Goal: Task Accomplishment & Management: Manage account settings

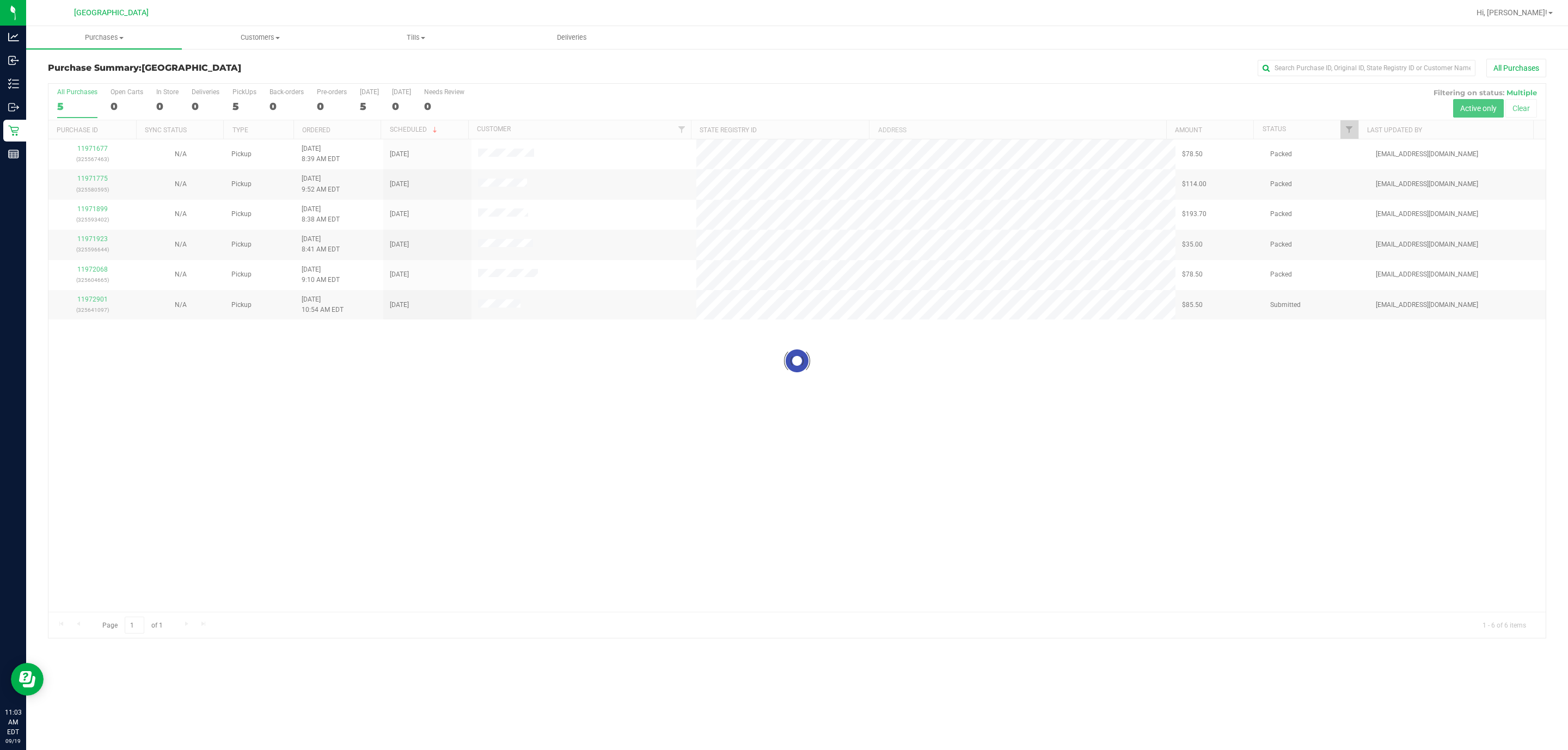
click at [90, 307] on div at bounding box center [797, 360] width 1497 height 554
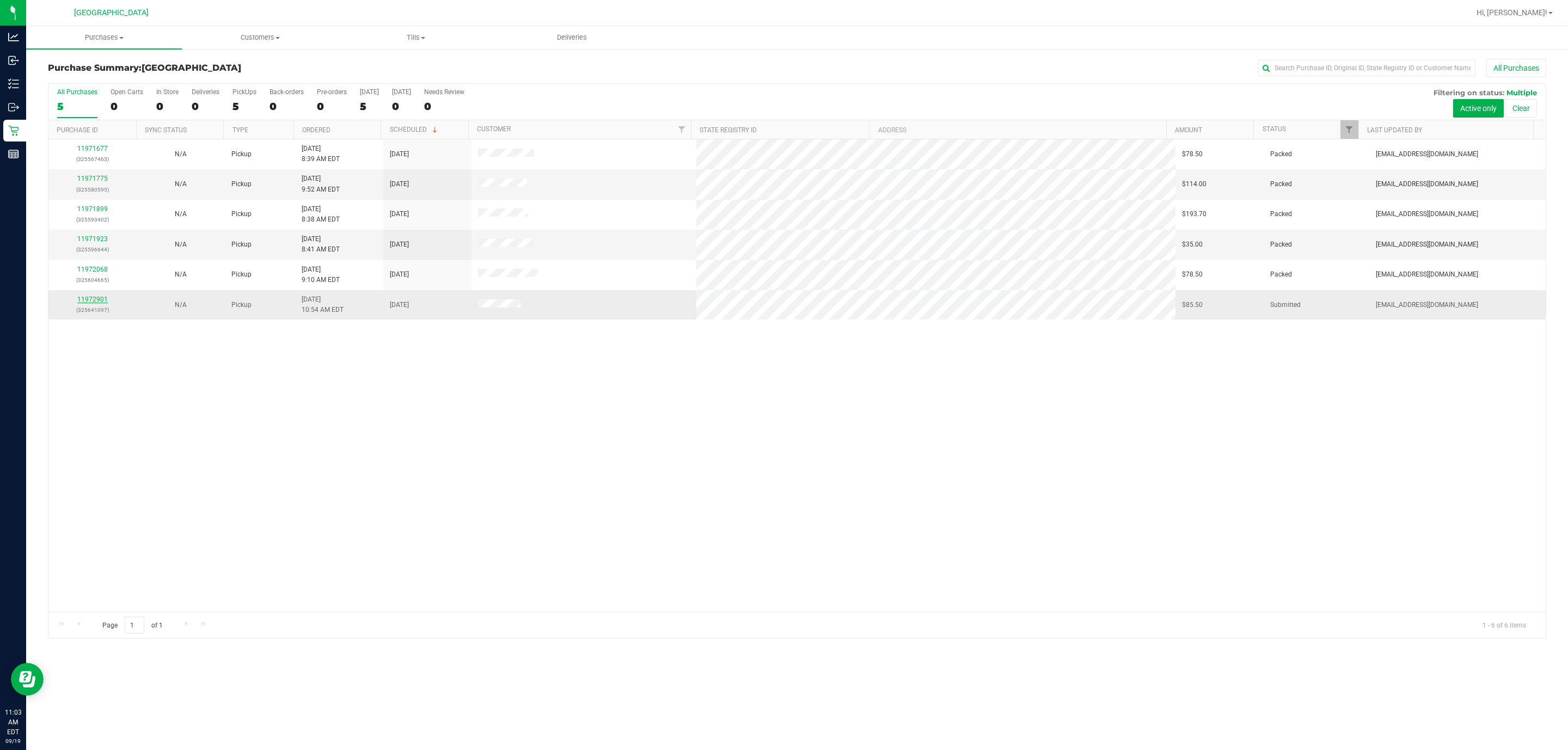
click at [91, 299] on link "11972901" at bounding box center [92, 299] width 31 height 8
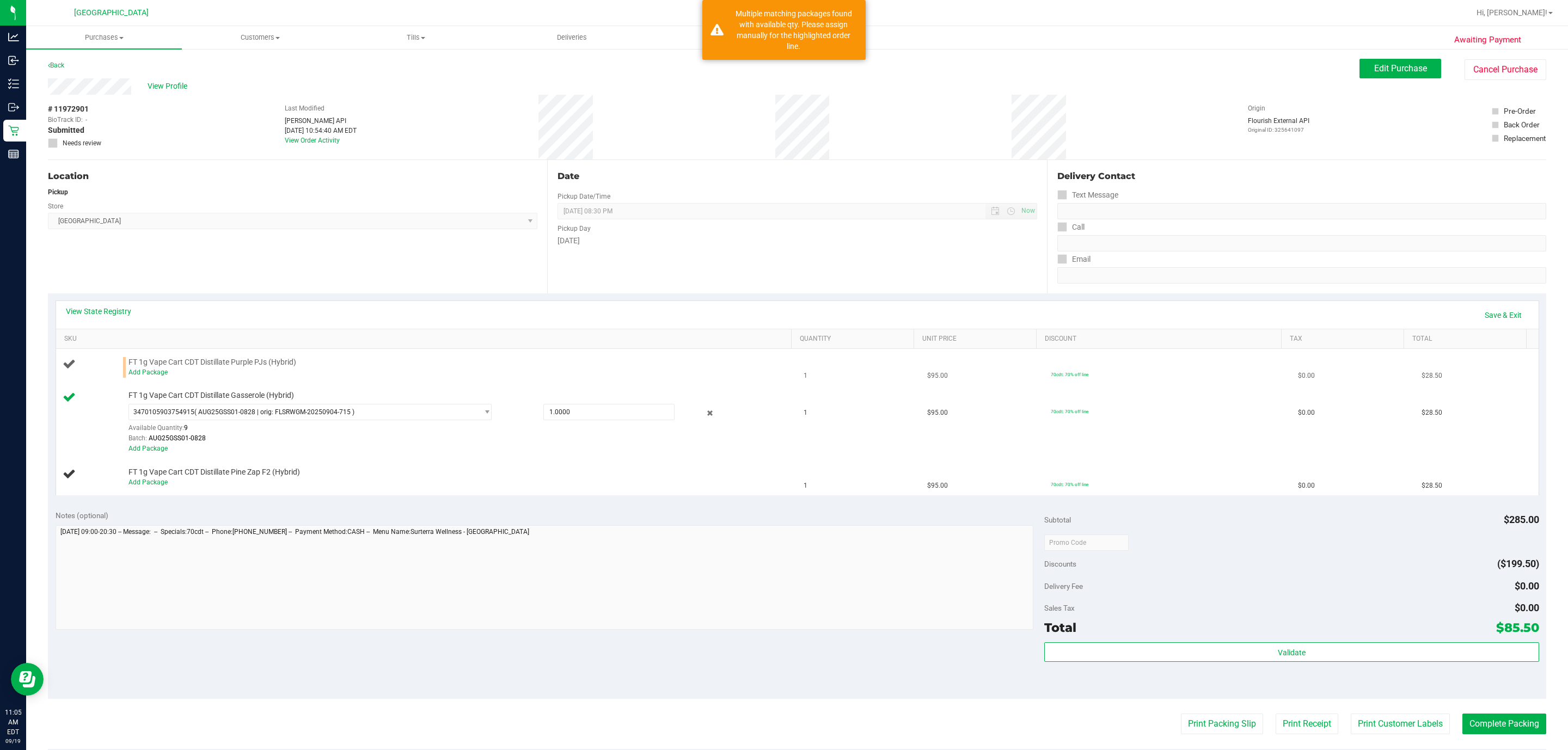
click at [152, 377] on div "Add Package" at bounding box center [456, 373] width 655 height 10
click at [151, 377] on div "Add Package" at bounding box center [456, 373] width 655 height 10
click at [151, 374] on link "Add Package" at bounding box center [148, 372] width 39 height 8
click at [186, 379] on span "Select Package" at bounding box center [303, 374] width 348 height 15
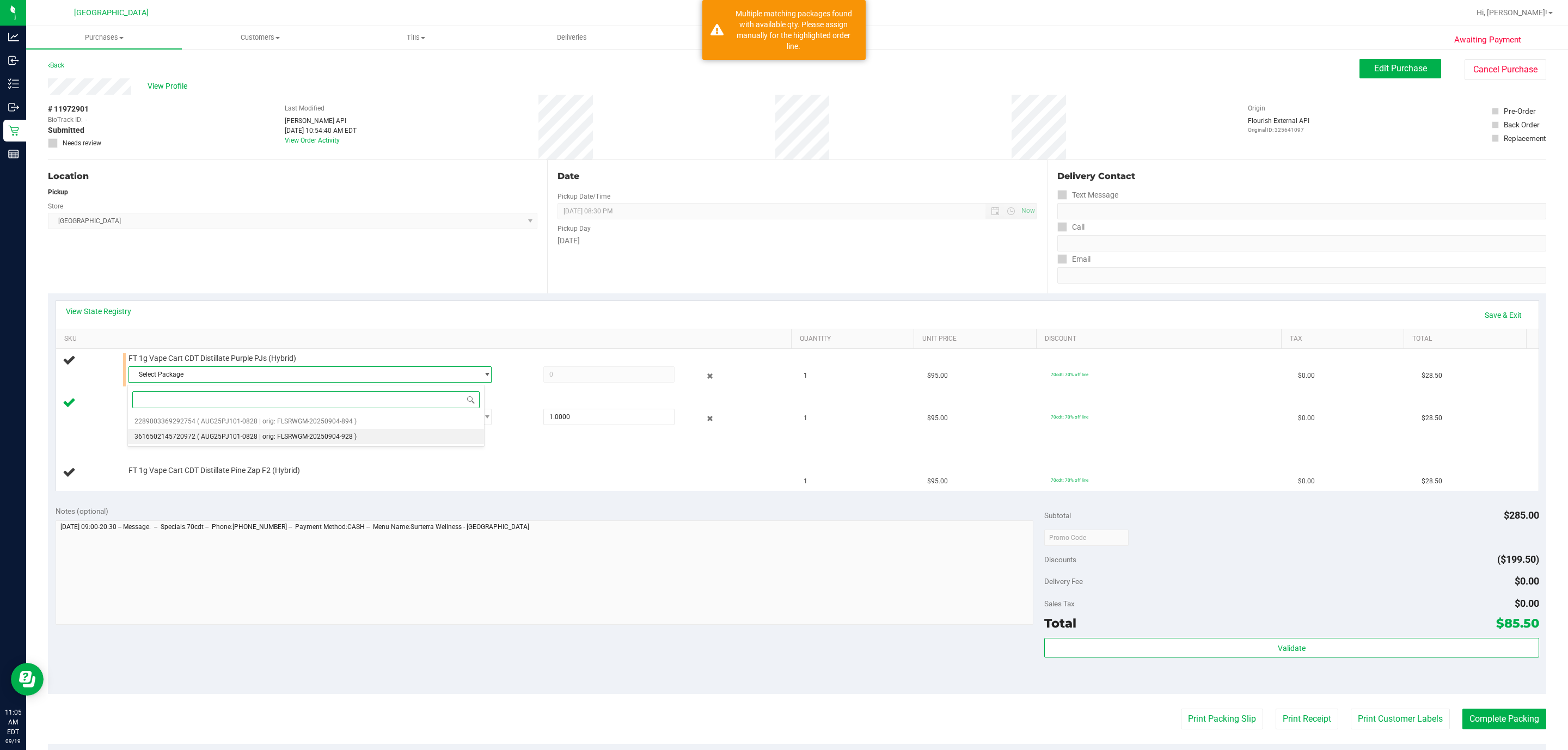
click at [194, 436] on li "3616502145720972 ( AUG25PJ101-0828 | orig: FLSRWGM-20250904-928 )" at bounding box center [306, 436] width 356 height 15
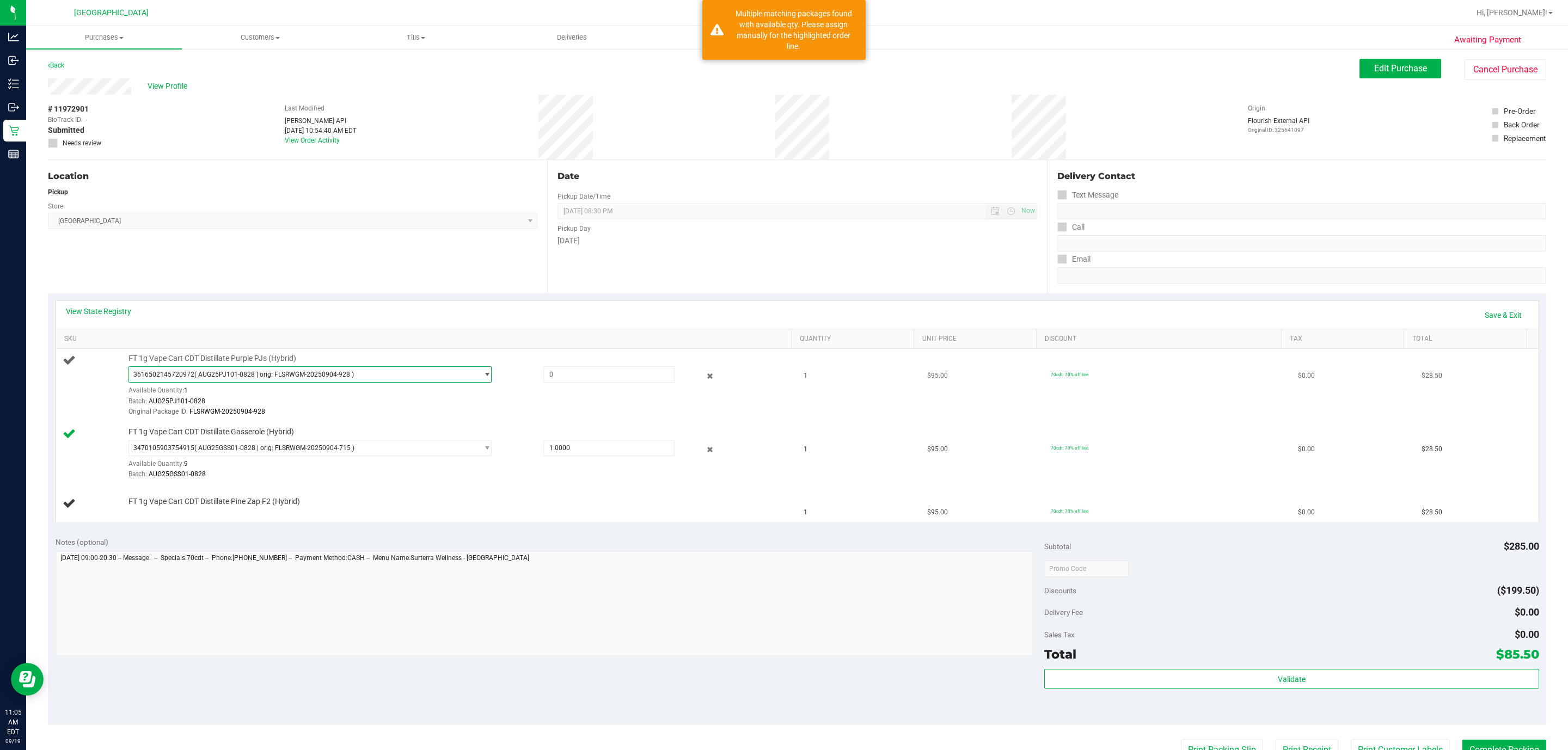
click at [484, 374] on div "3616502145720972 ( AUG25PJ101-0828 | orig: FLSRWGM-20250904-928 ) 2289003369292…" at bounding box center [319, 385] width 382 height 38
drag, startPoint x: 466, startPoint y: 375, endPoint x: 350, endPoint y: 410, distance: 121.2
click at [463, 375] on span "3616502145720972 ( AUG25PJ101-0828 | orig: FLSRWGM-20250904-928 )" at bounding box center [303, 374] width 348 height 15
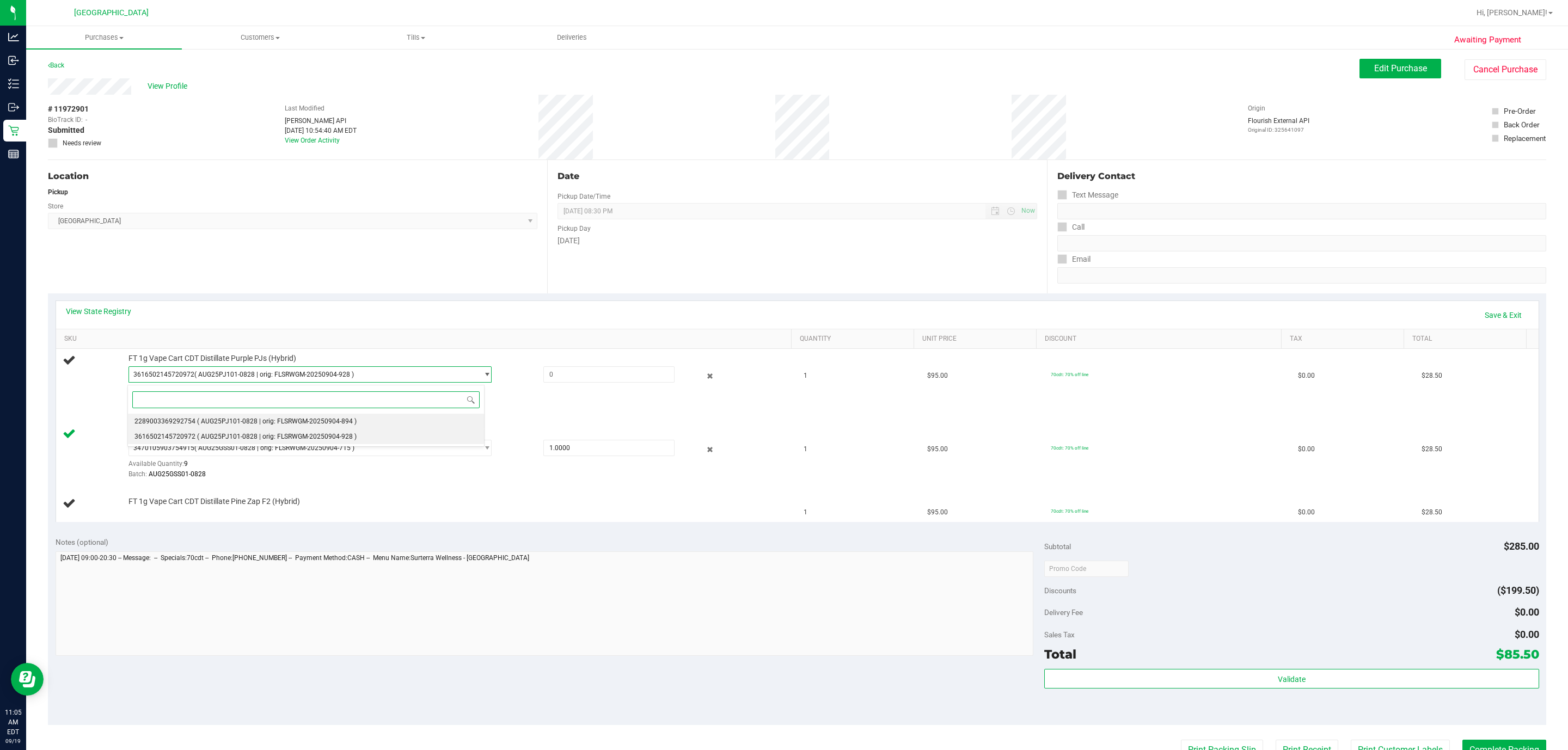
click at [246, 427] on li "2289003369292754 ( AUG25PJ101-0828 | orig: FLSRWGM-20250904-894 )" at bounding box center [306, 420] width 356 height 15
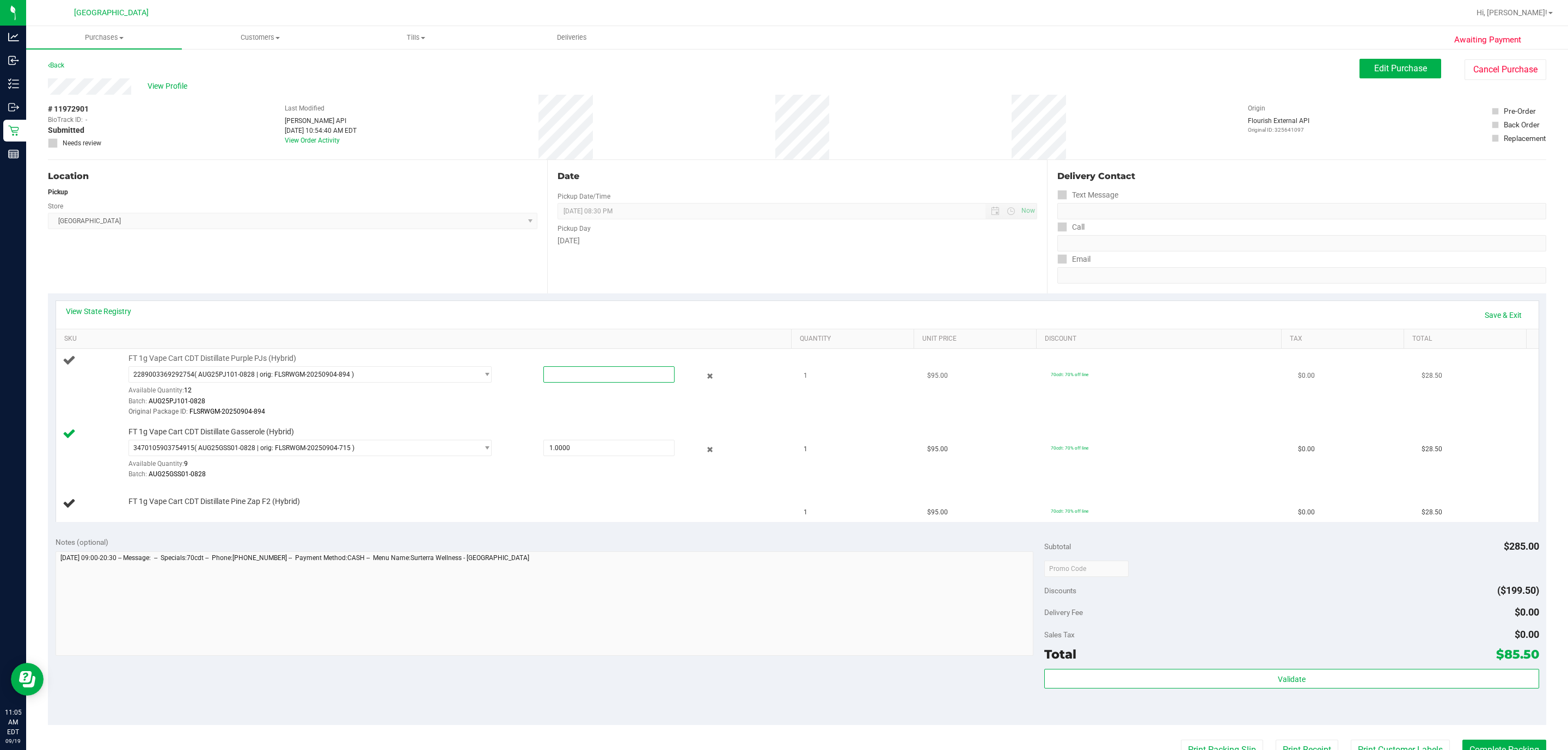
click at [566, 374] on span at bounding box center [609, 374] width 131 height 16
type input "1"
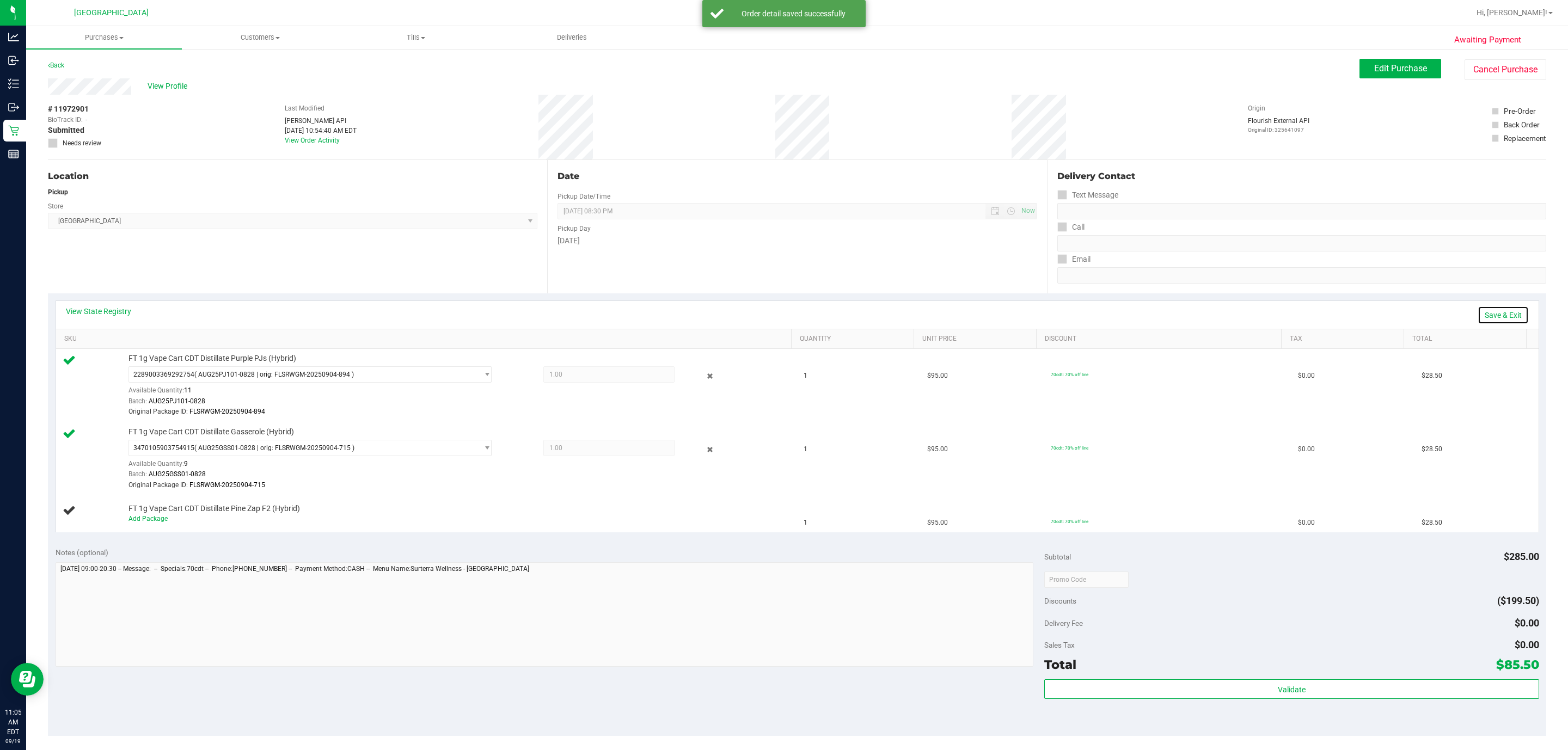
click at [1488, 320] on link "Save & Exit" at bounding box center [1503, 315] width 51 height 19
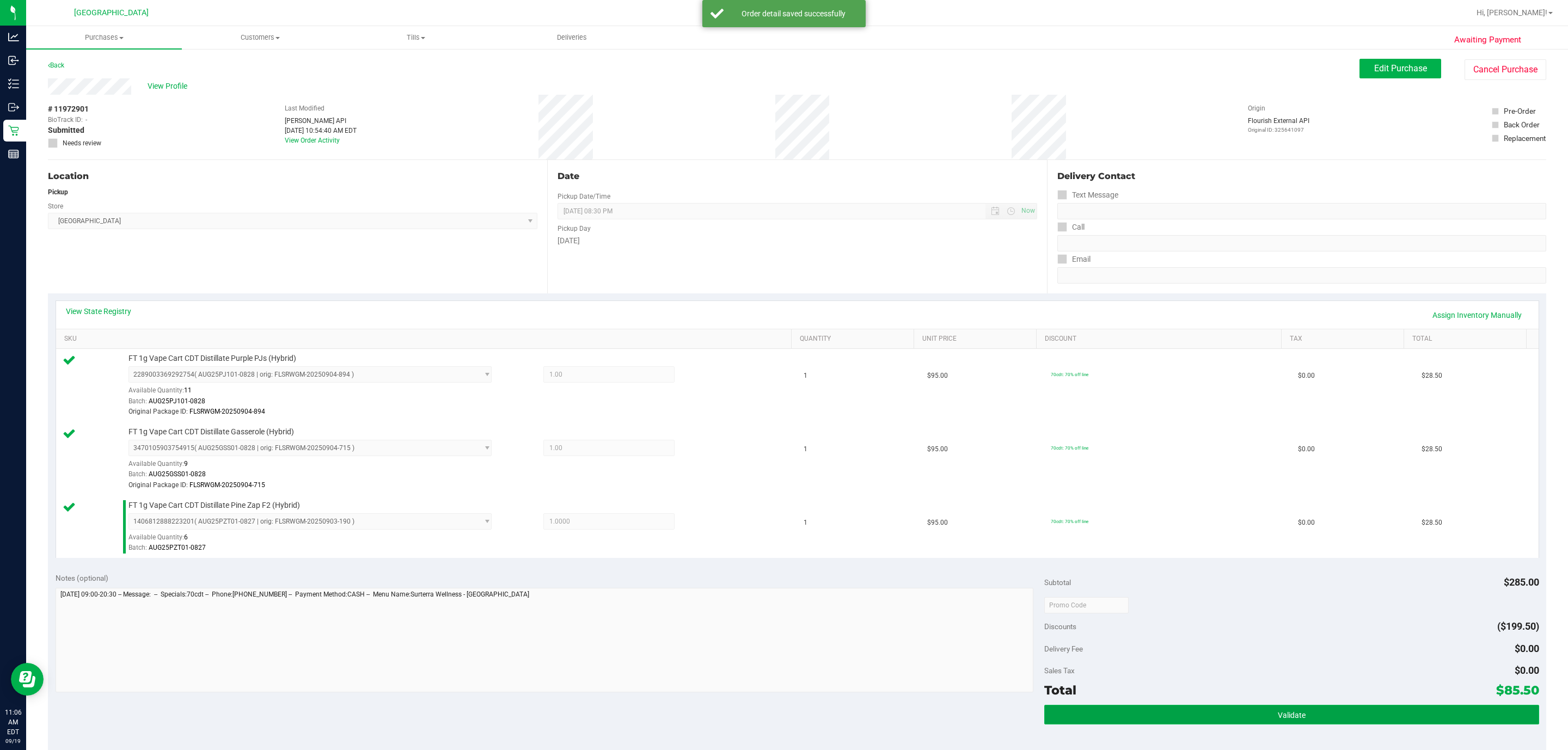
drag, startPoint x: 1233, startPoint y: 726, endPoint x: 1227, endPoint y: 726, distance: 6.0
click at [1229, 724] on button "Validate" at bounding box center [1291, 714] width 494 height 19
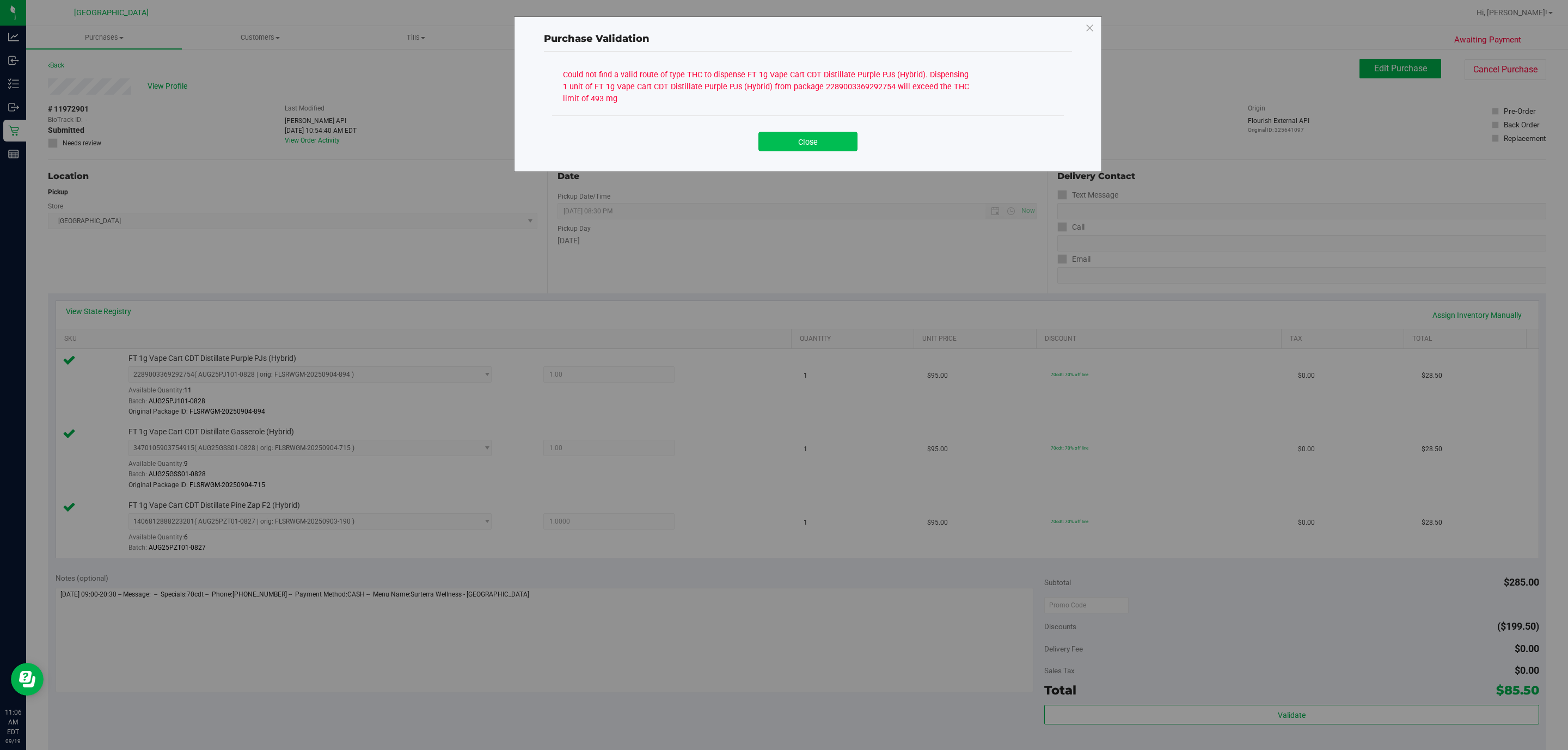
click at [812, 136] on button "Close" at bounding box center [808, 141] width 99 height 19
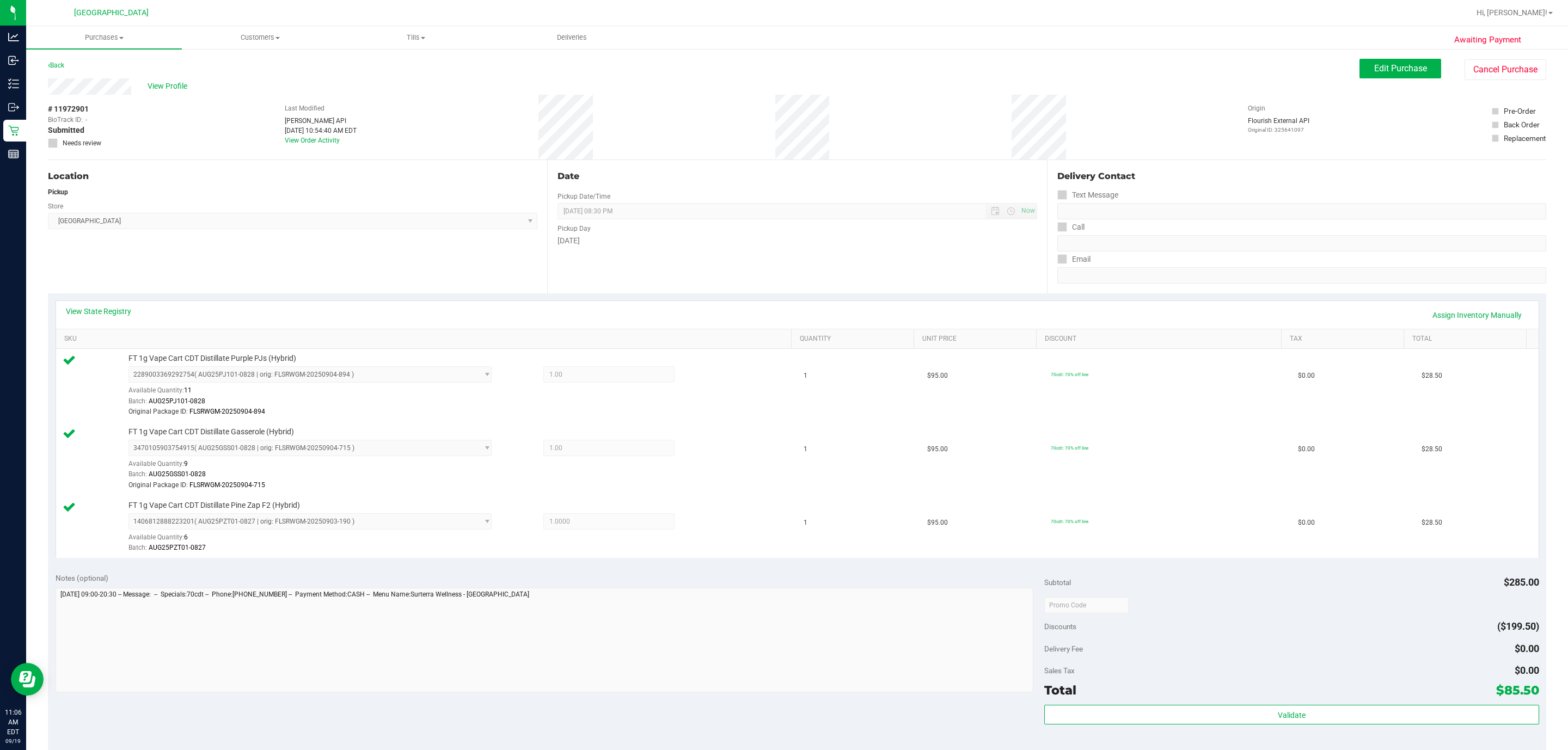
click at [115, 320] on div "View State Registry Assign Inventory Manually" at bounding box center [797, 315] width 1462 height 19
click at [116, 314] on link "View State Registry" at bounding box center [98, 310] width 65 height 11
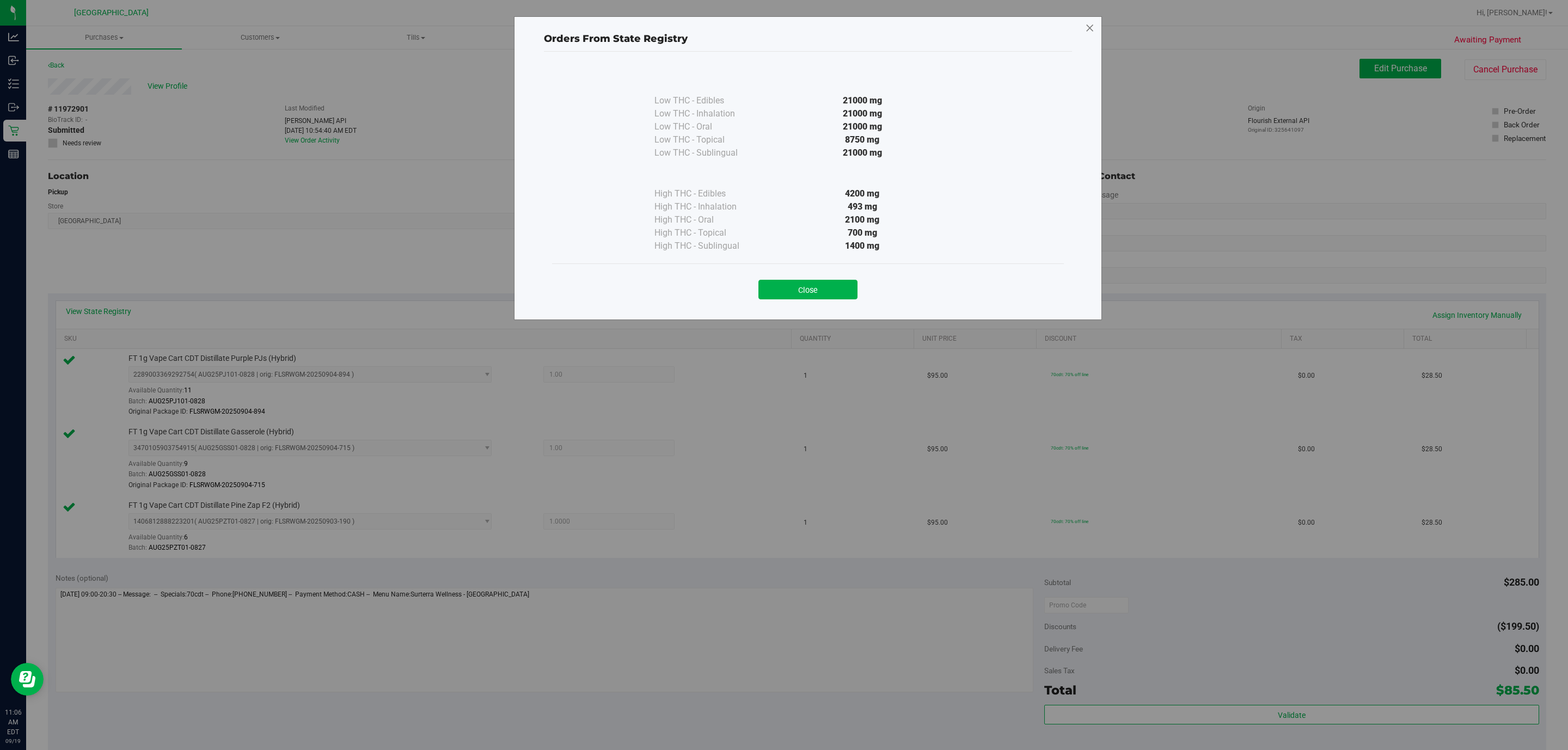
click at [1092, 26] on icon at bounding box center [1090, 28] width 10 height 17
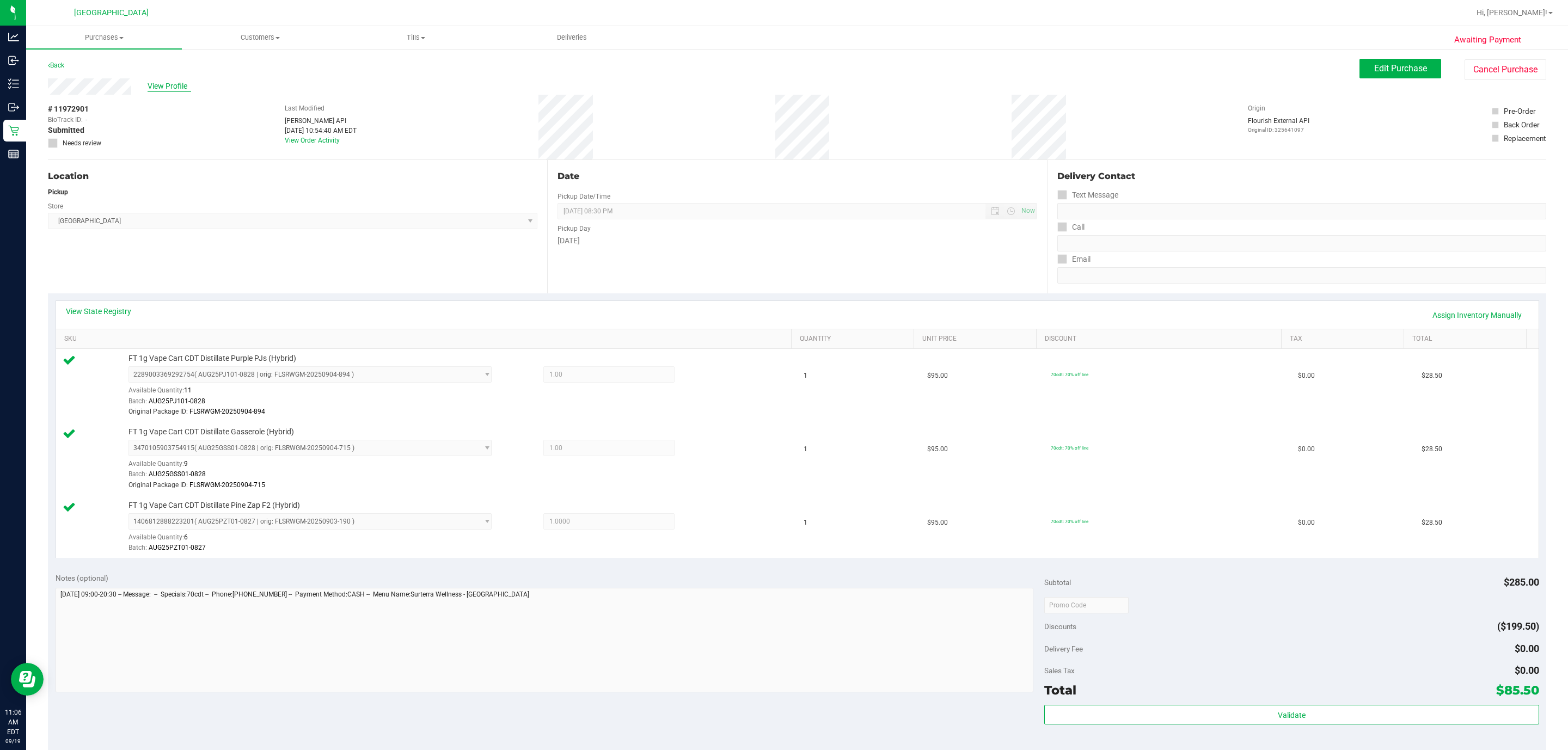
click at [172, 86] on span "View Profile" at bounding box center [169, 86] width 44 height 11
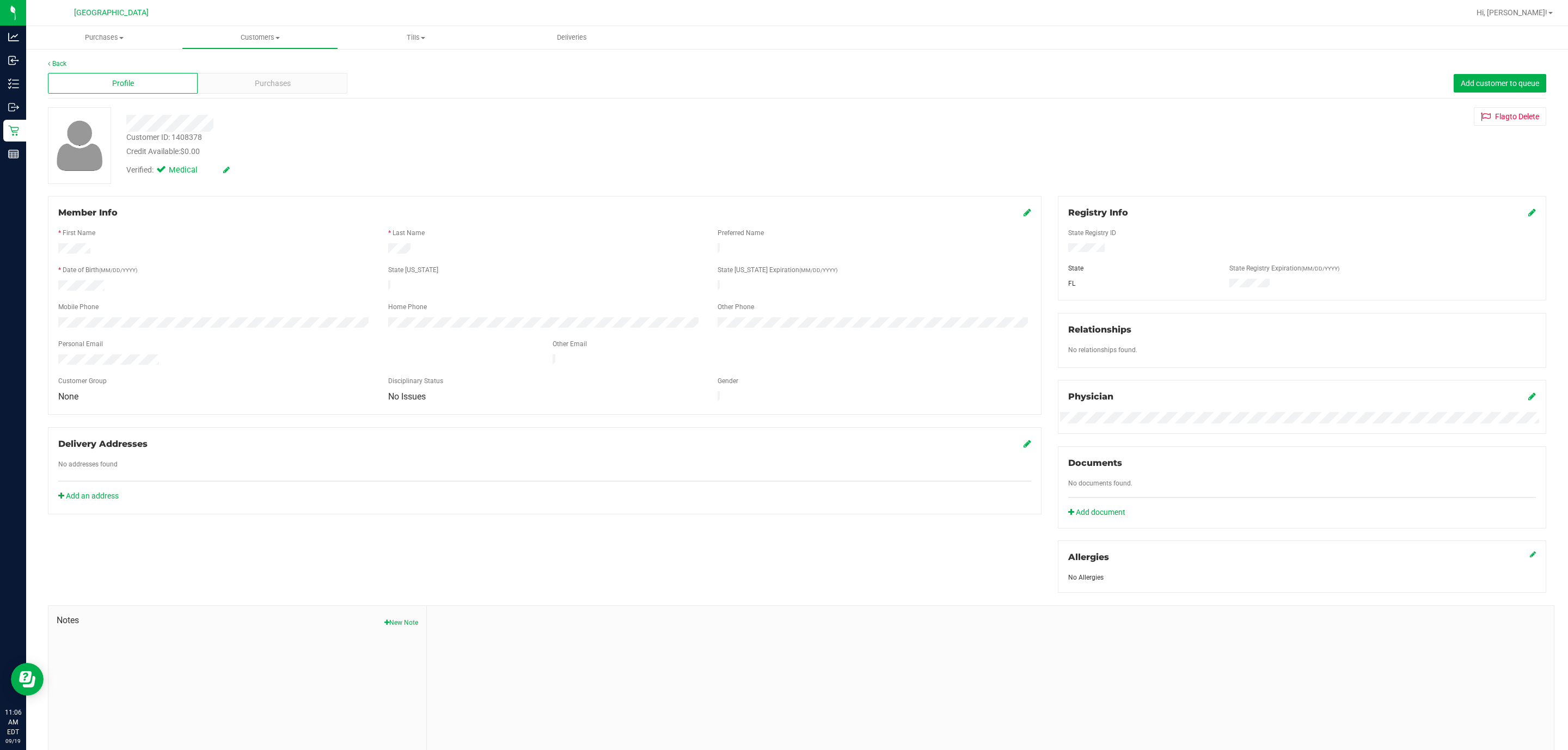
click at [191, 134] on div "Customer ID: 1408378" at bounding box center [164, 137] width 76 height 11
copy div "Customer ID: 1408378"
click at [243, 80] on div "Purchases" at bounding box center [273, 83] width 150 height 21
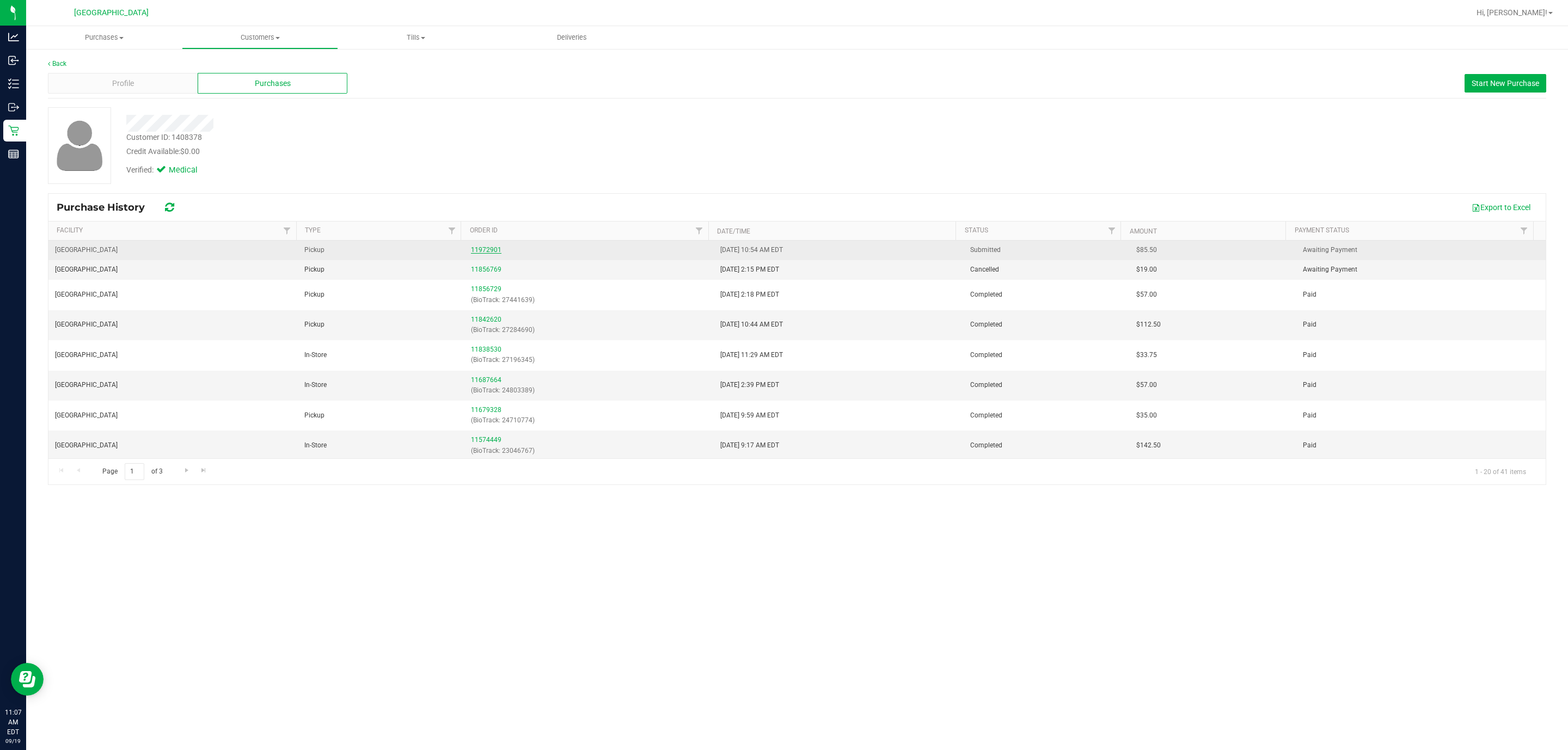
click at [478, 251] on link "11972901" at bounding box center [486, 250] width 31 height 8
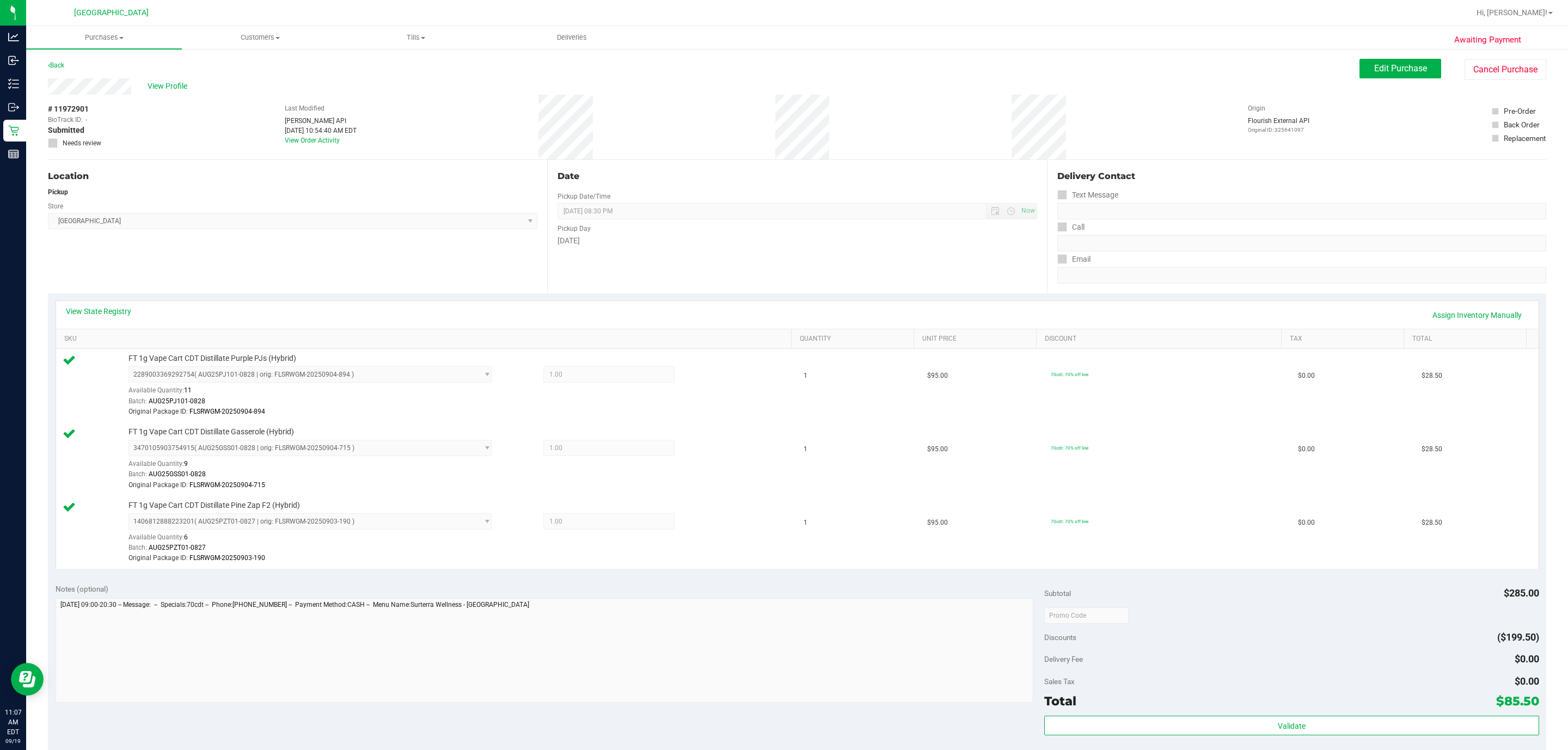
click at [1492, 43] on span "Awaiting Payment" at bounding box center [1487, 40] width 67 height 13
click at [1492, 59] on button "Cancel Purchase" at bounding box center [1505, 69] width 81 height 21
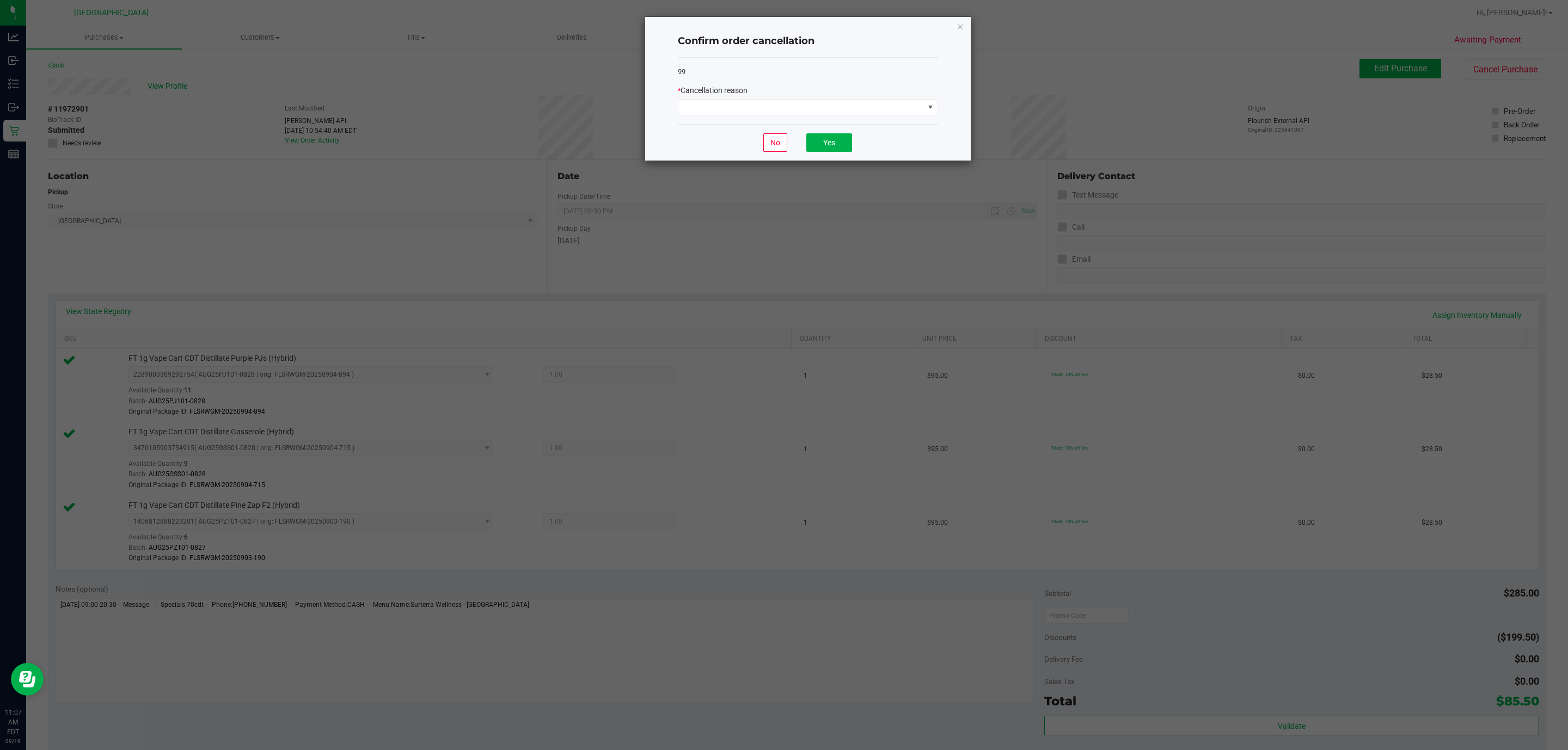
click at [809, 126] on div "No Yes" at bounding box center [808, 142] width 260 height 36
click at [810, 123] on div "99 * Cancellation reason" at bounding box center [808, 91] width 260 height 67
click at [812, 118] on div "99 * Cancellation reason" at bounding box center [808, 91] width 260 height 67
click at [818, 113] on span at bounding box center [801, 107] width 246 height 15
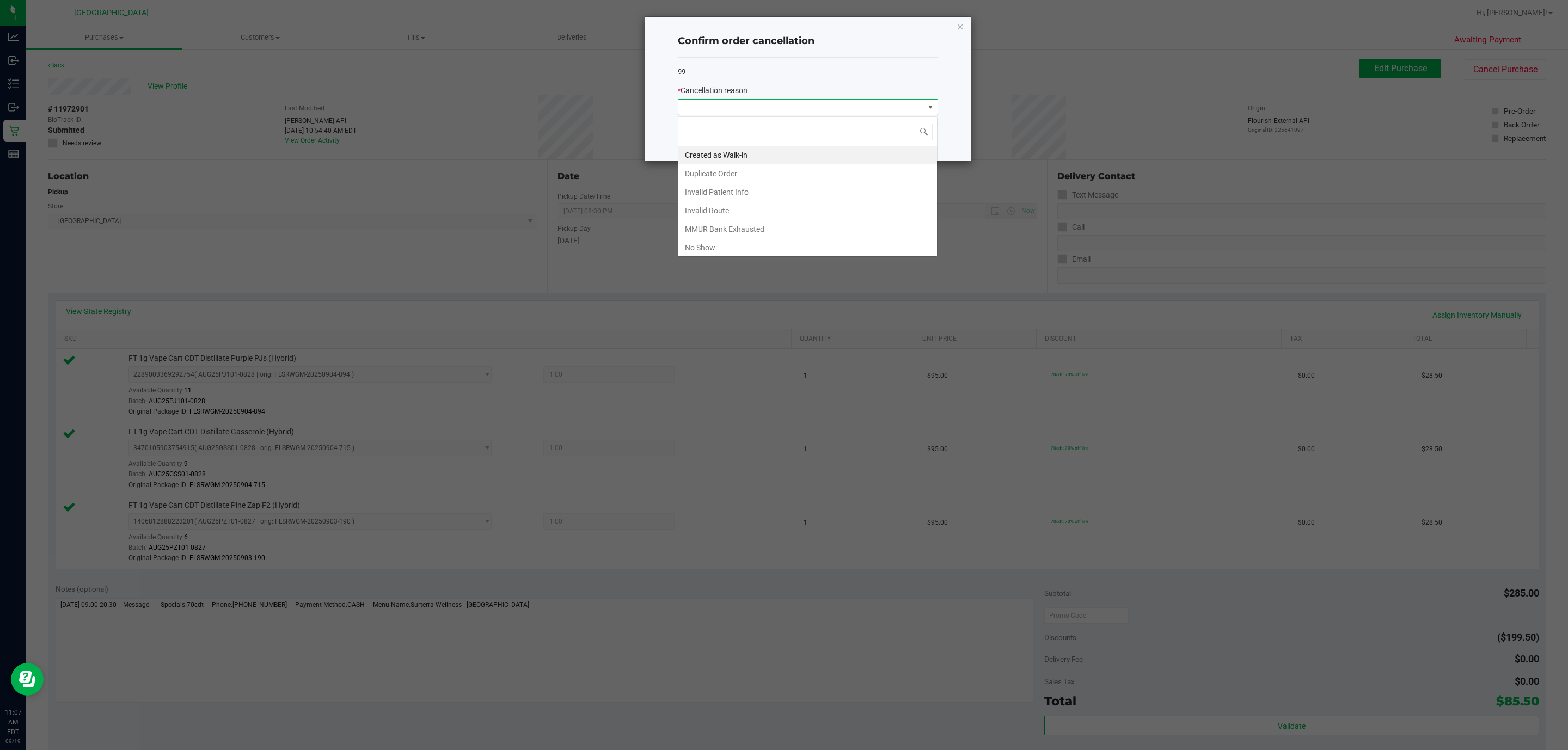
scroll to position [16, 260]
click at [820, 113] on span at bounding box center [801, 107] width 246 height 15
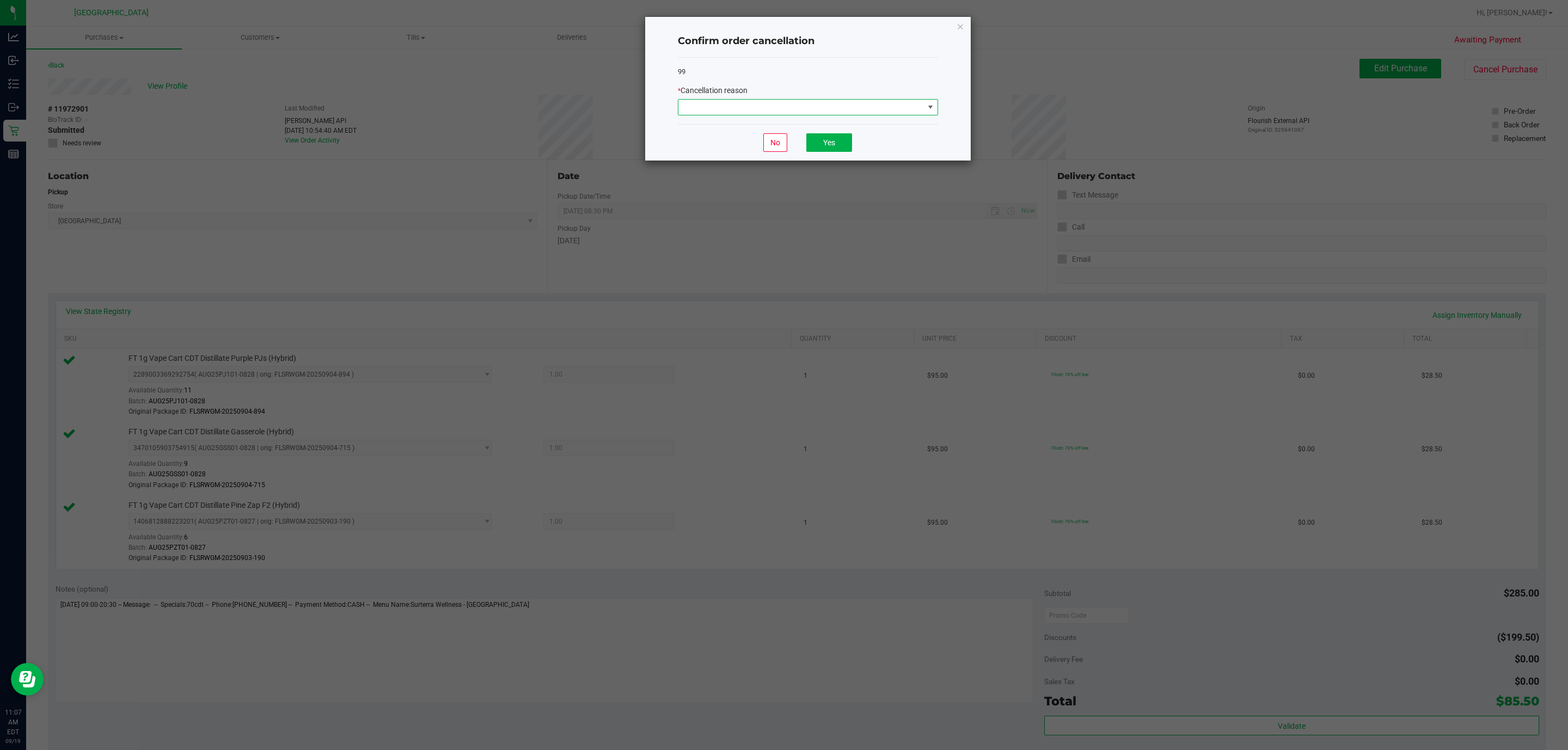
click at [822, 111] on span at bounding box center [801, 107] width 246 height 15
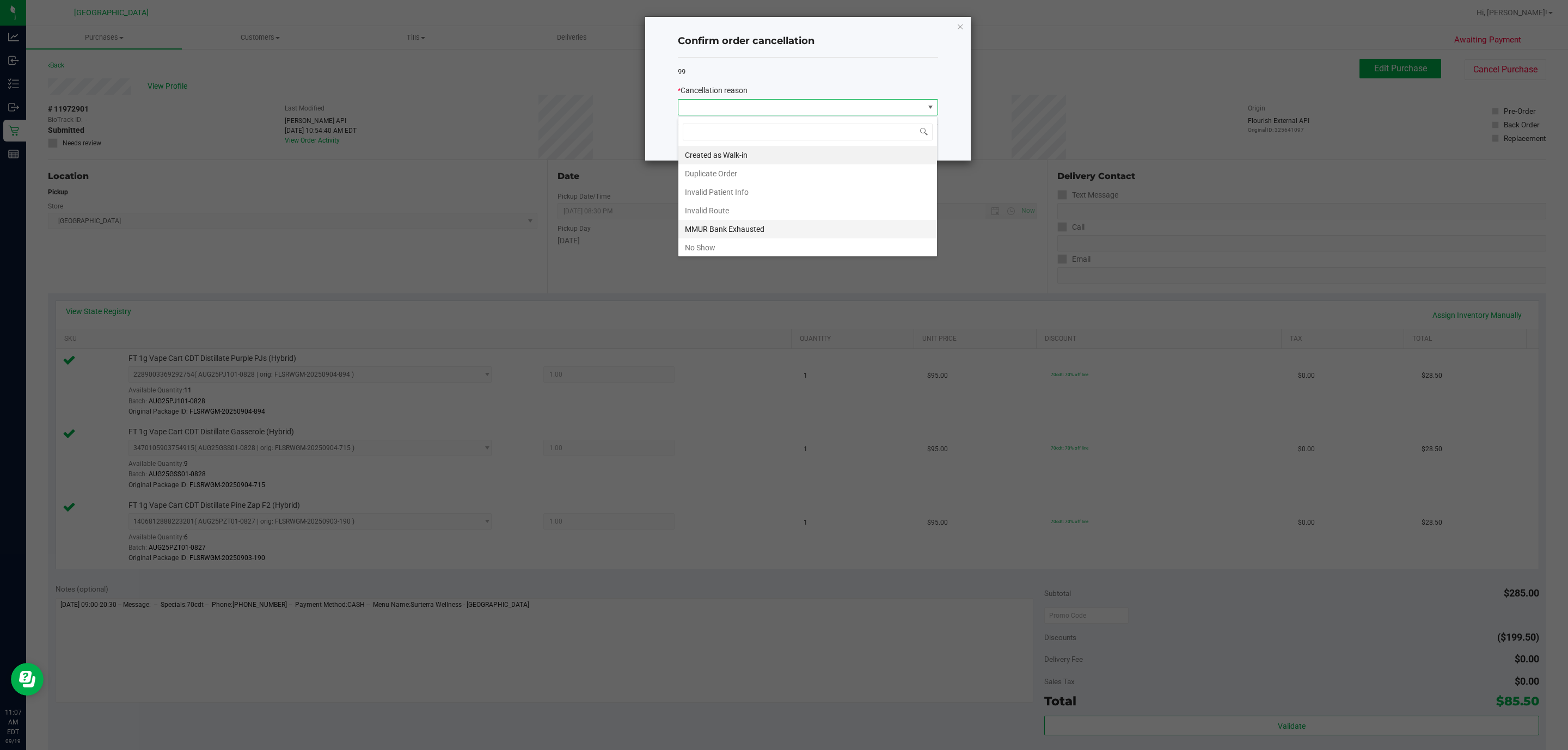
click at [741, 225] on li "MMUR Bank Exhausted" at bounding box center [808, 229] width 258 height 19
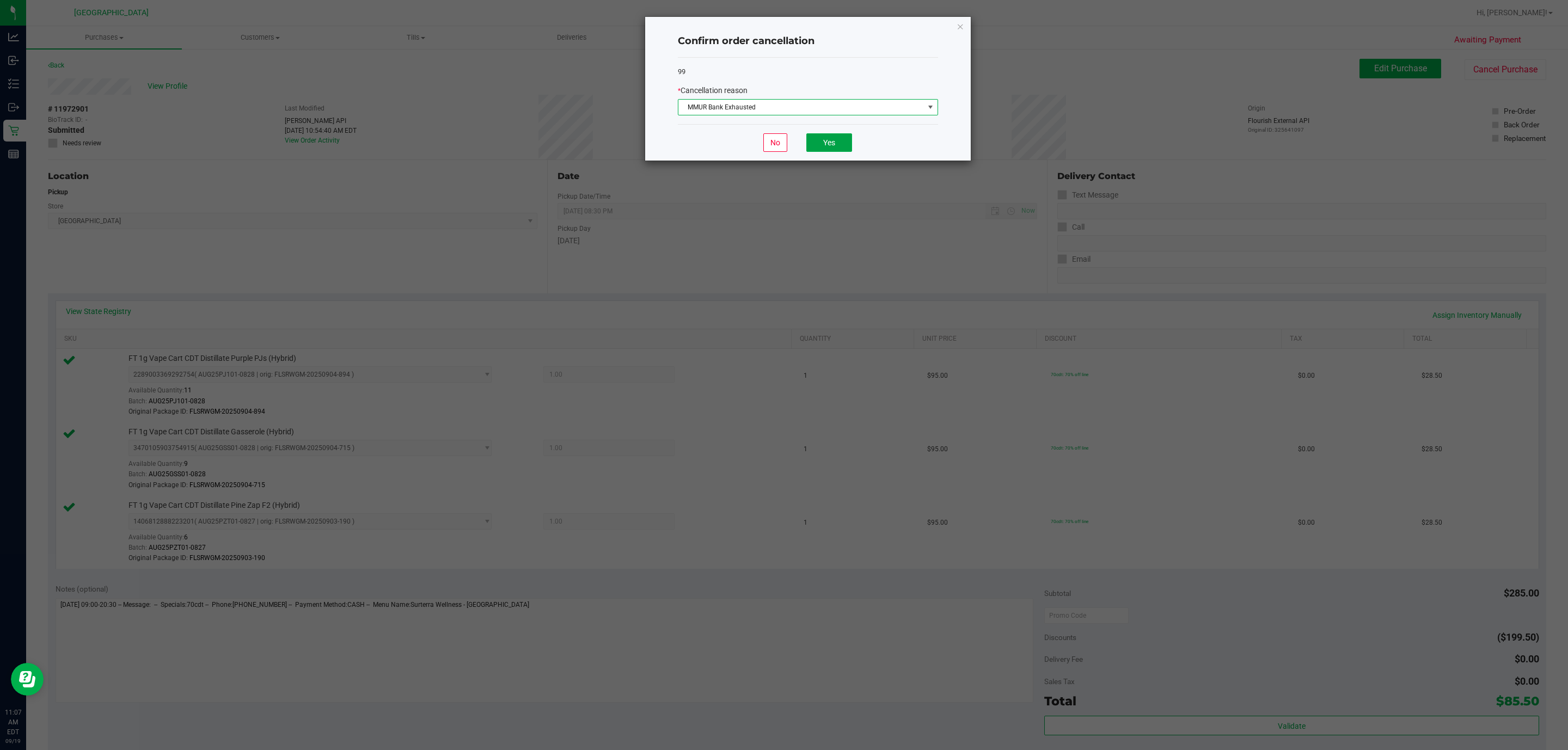
click at [833, 148] on button "Yes" at bounding box center [829, 143] width 46 height 19
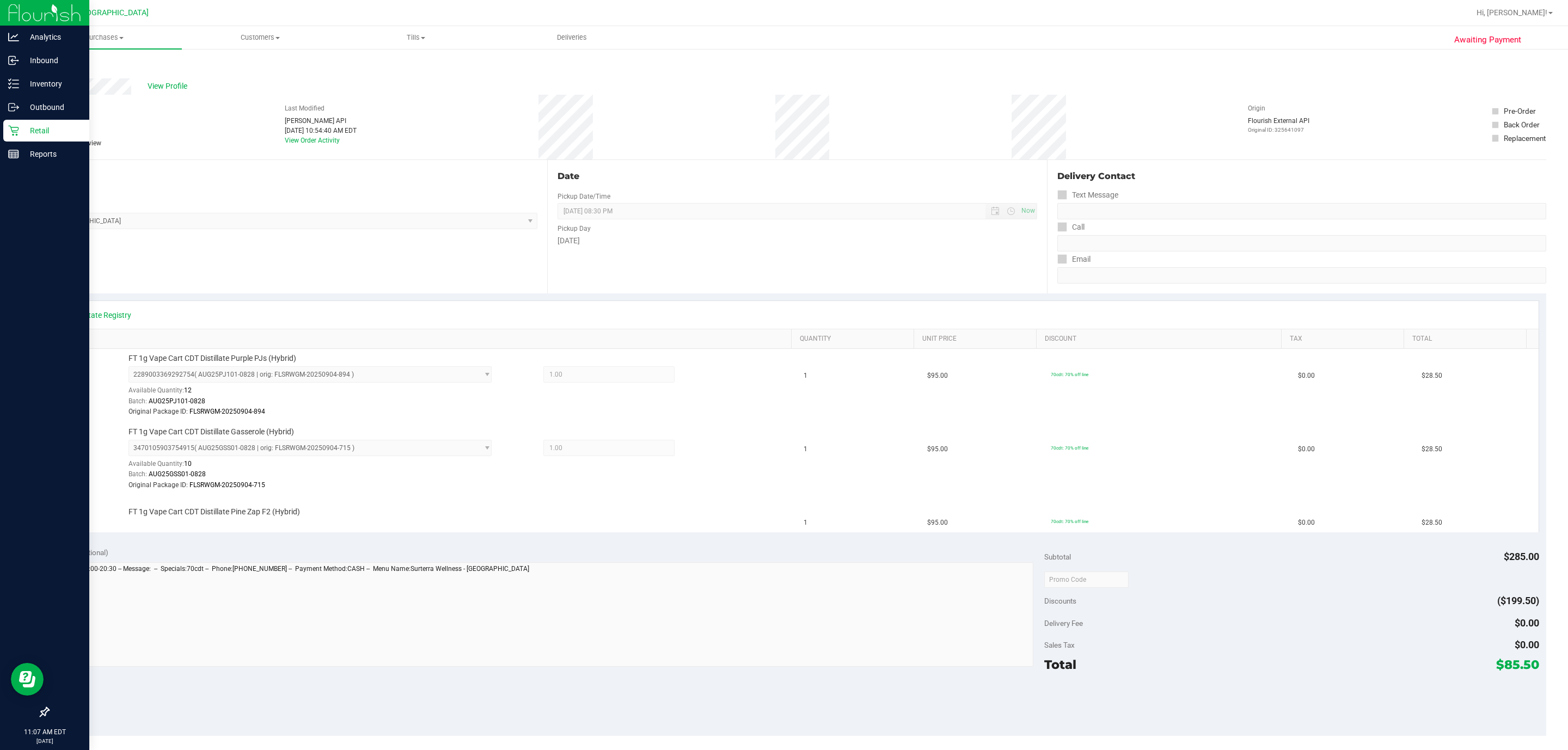
click at [23, 132] on p "Retail" at bounding box center [51, 131] width 65 height 13
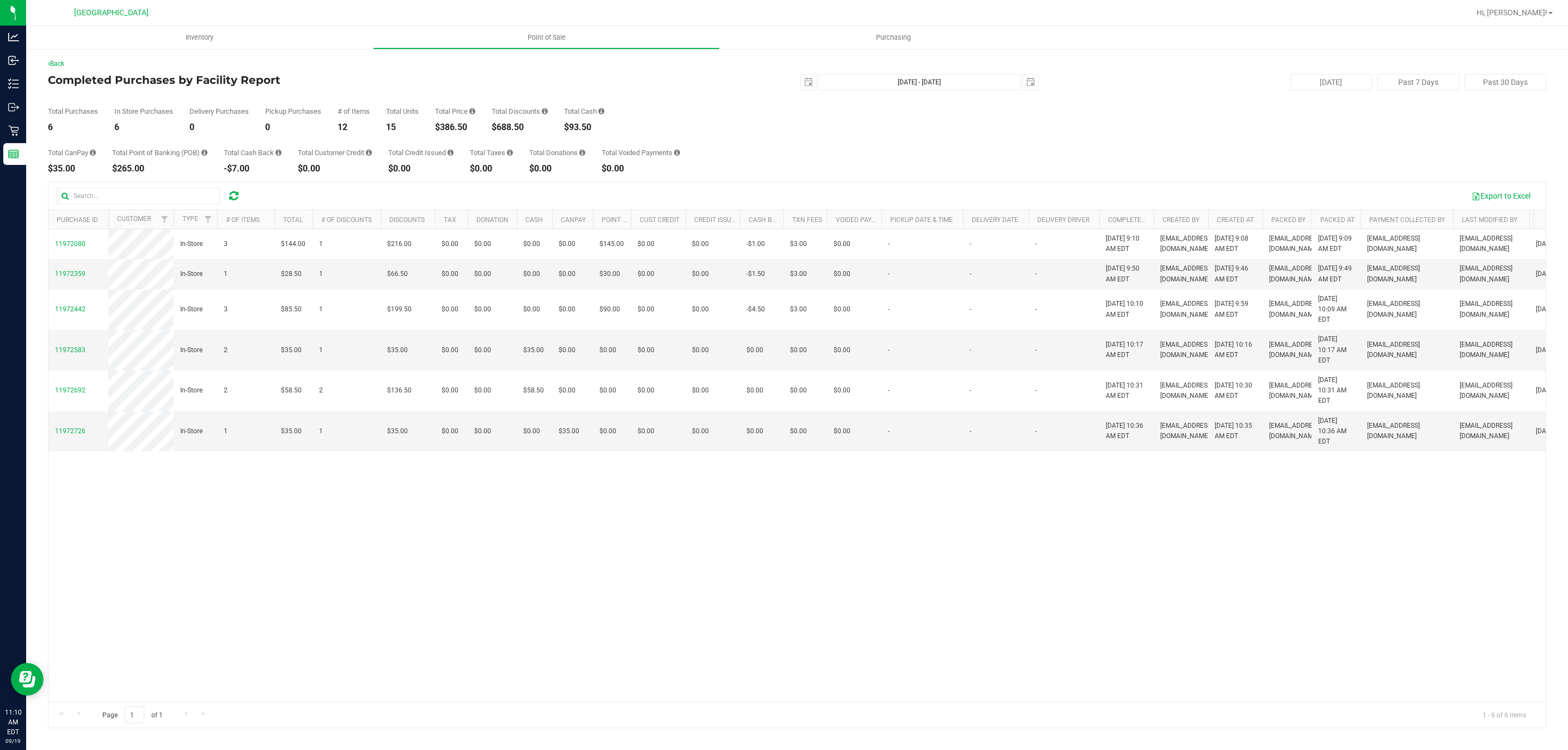
click at [461, 126] on div "$386.50" at bounding box center [455, 127] width 40 height 9
copy div "386.50"
